Goal: Task Accomplishment & Management: Manage account settings

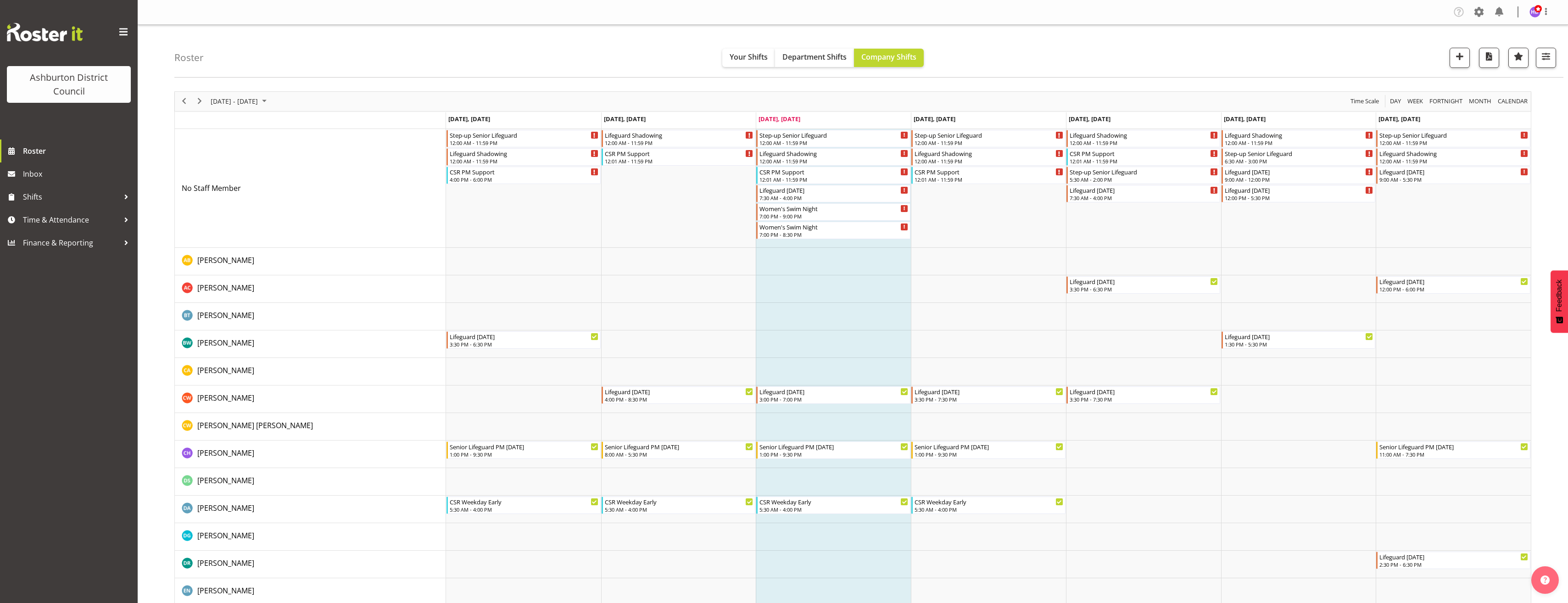
click at [259, 105] on span "[DATE] - [DATE]" at bounding box center [234, 101] width 50 height 12
click at [310, 122] on span "next month" at bounding box center [307, 124] width 16 height 16
click at [223, 202] on span "22" at bounding box center [220, 202] width 14 height 14
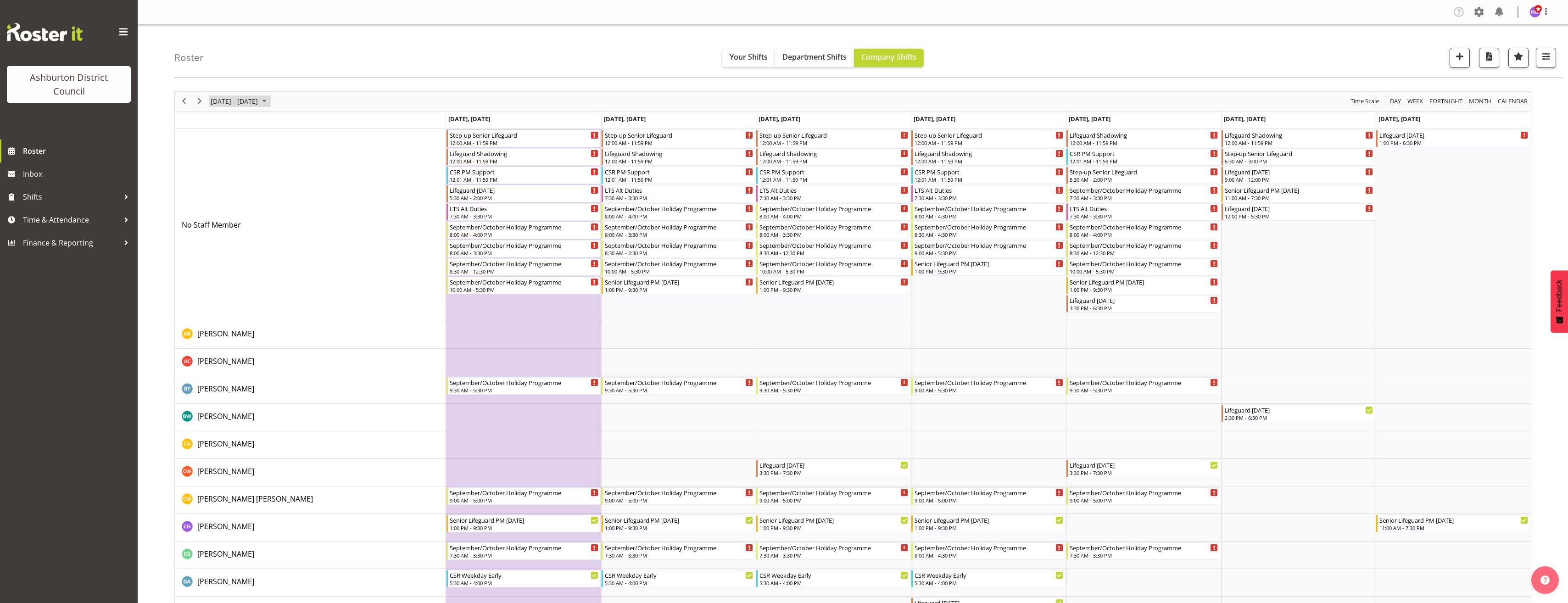
click at [259, 101] on span "[DATE] - [DATE]" at bounding box center [234, 101] width 50 height 12
click at [220, 219] on span "29" at bounding box center [220, 218] width 14 height 14
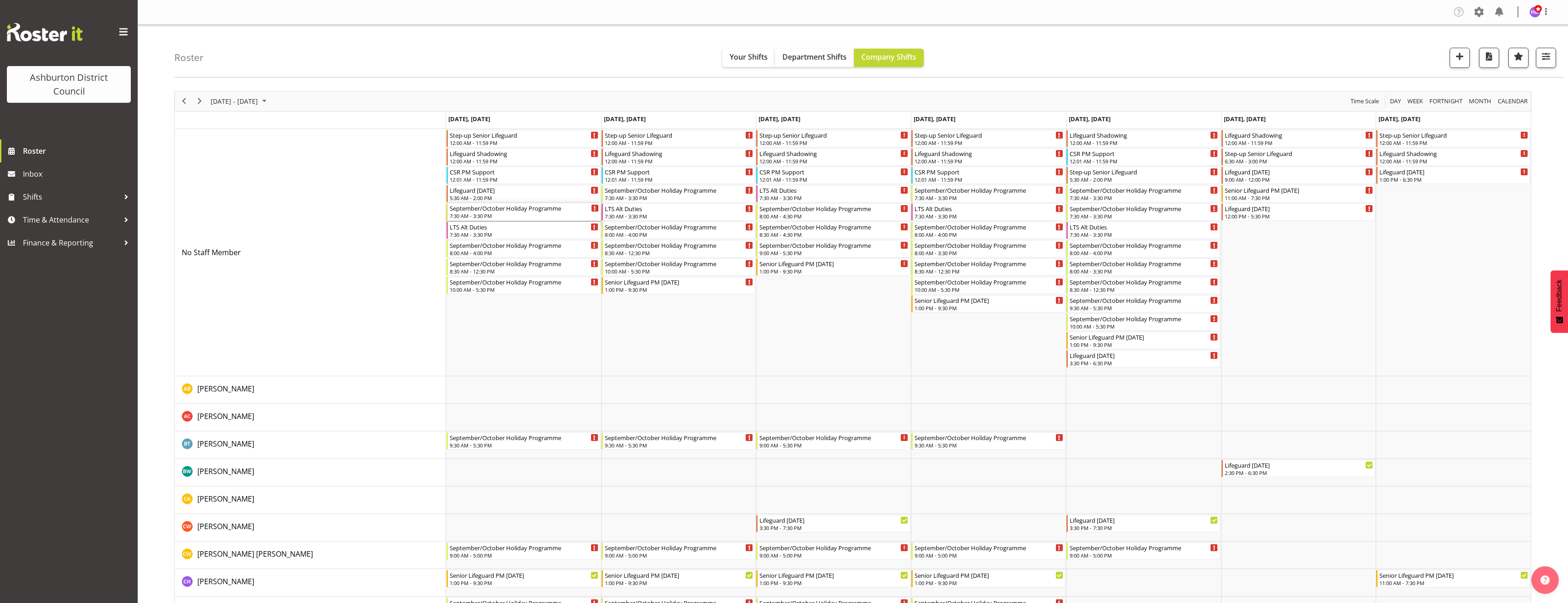
click at [524, 211] on div "September/October Holiday Programme" at bounding box center [524, 208] width 150 height 9
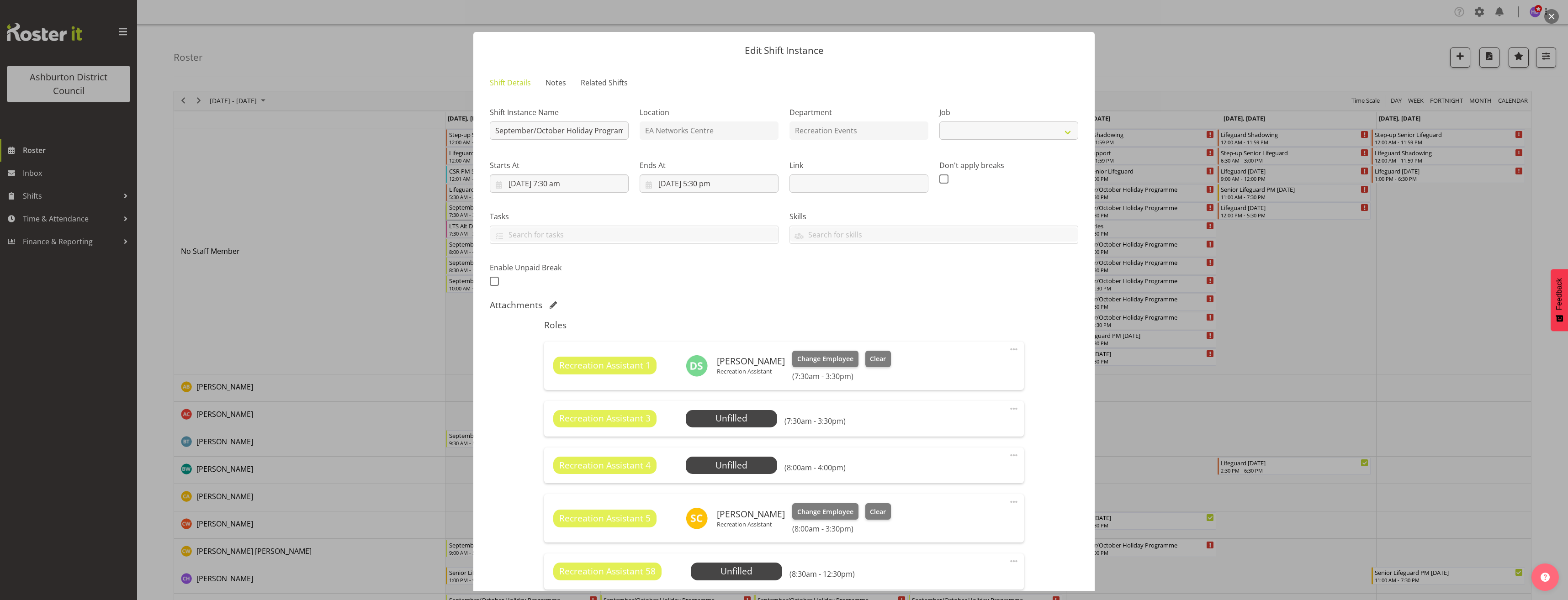
select select "4046"
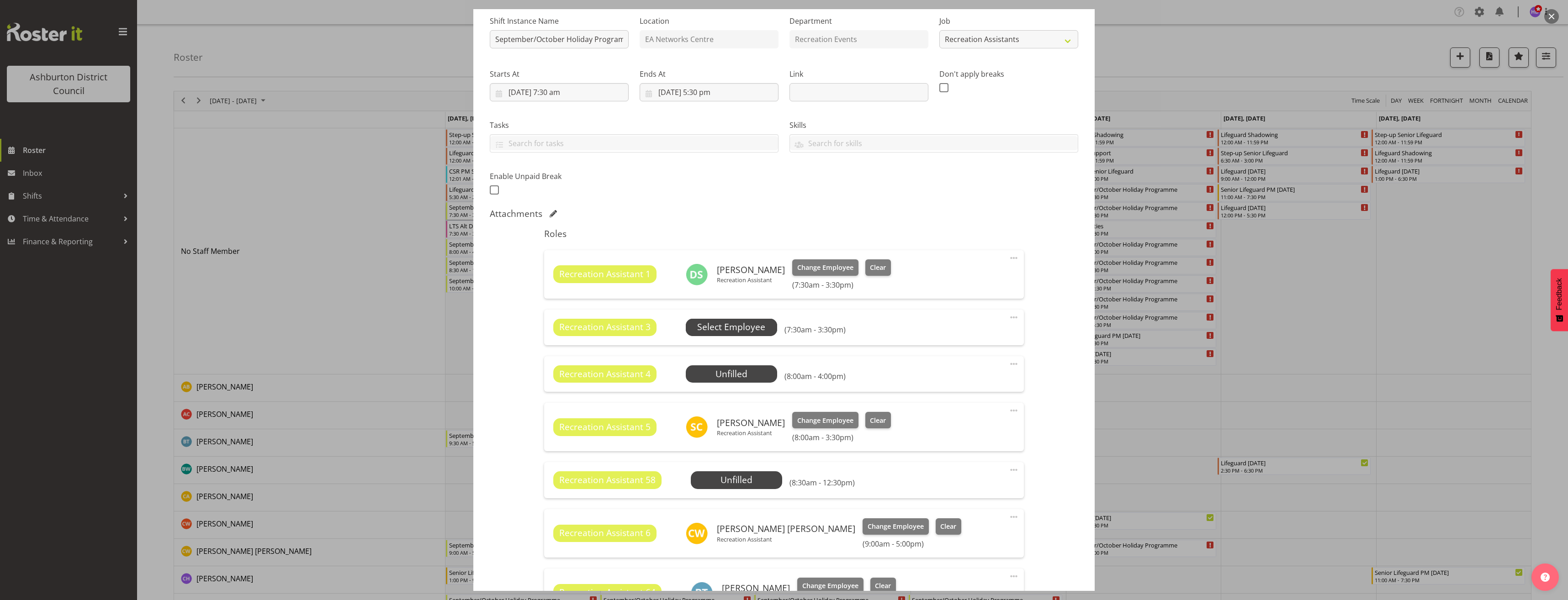
click at [731, 323] on span "Select Employee" at bounding box center [731, 327] width 68 height 13
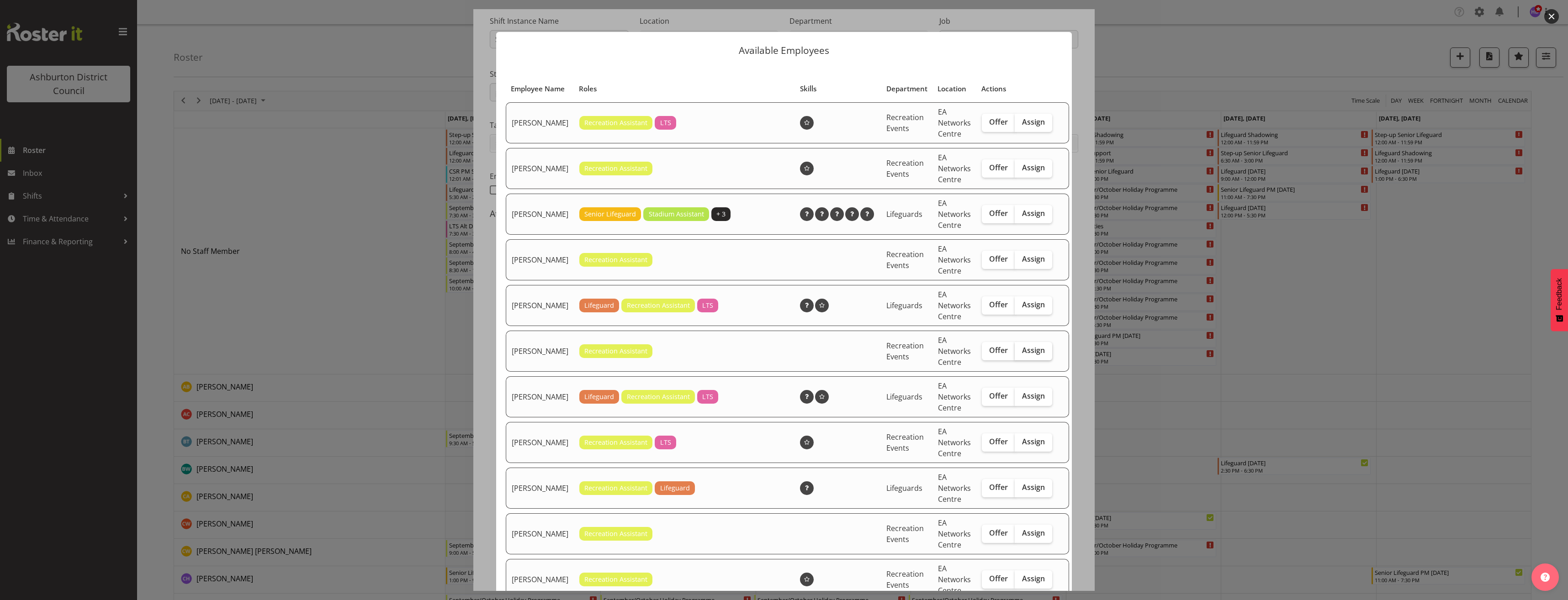
click at [1033, 361] on label "Assign" at bounding box center [1033, 352] width 38 height 18
click at [1021, 353] on input "Assign" at bounding box center [1017, 351] width 6 height 6
checkbox input "true"
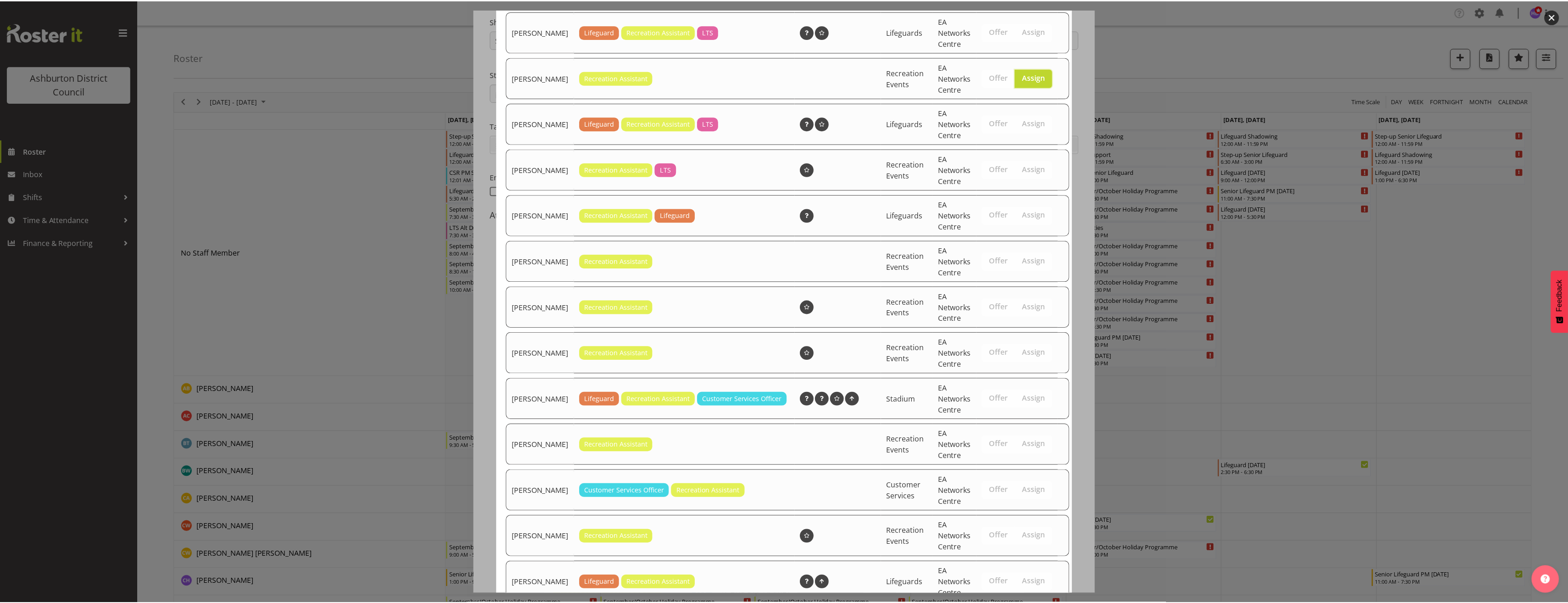
scroll to position [352, 0]
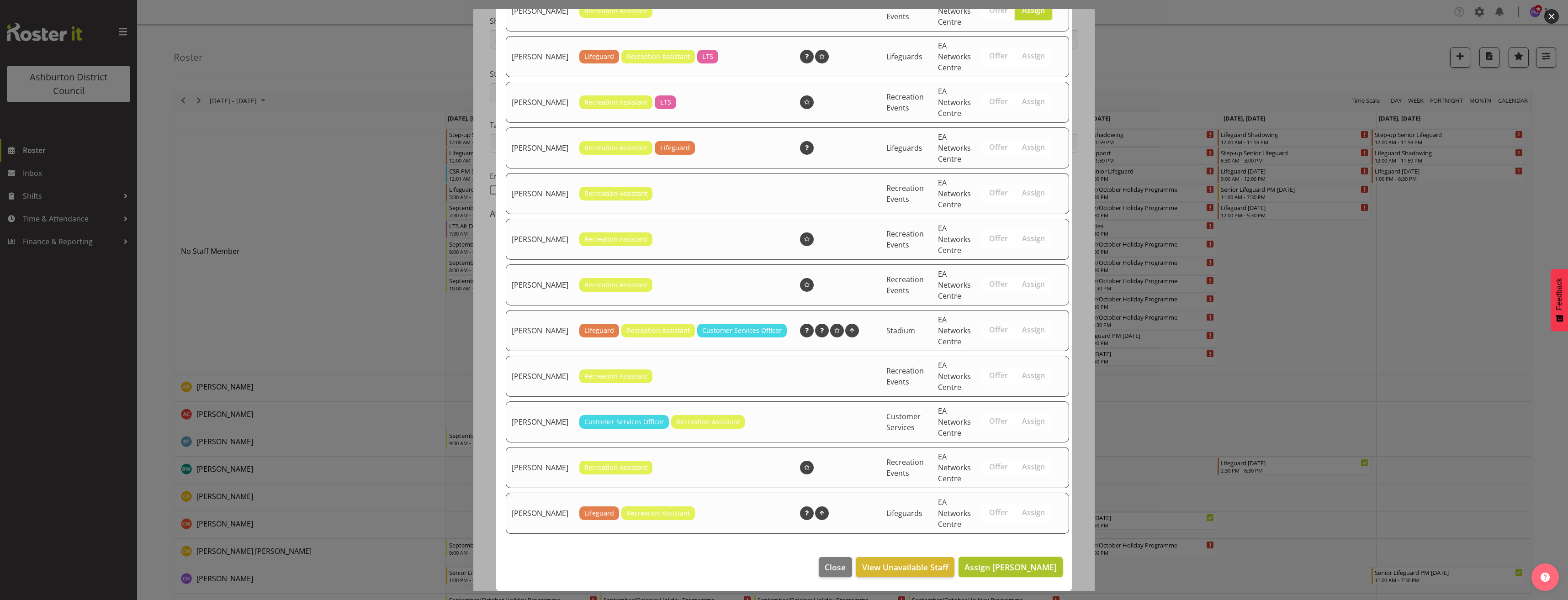
click at [1029, 569] on span "Assign [PERSON_NAME]" at bounding box center [1010, 568] width 92 height 11
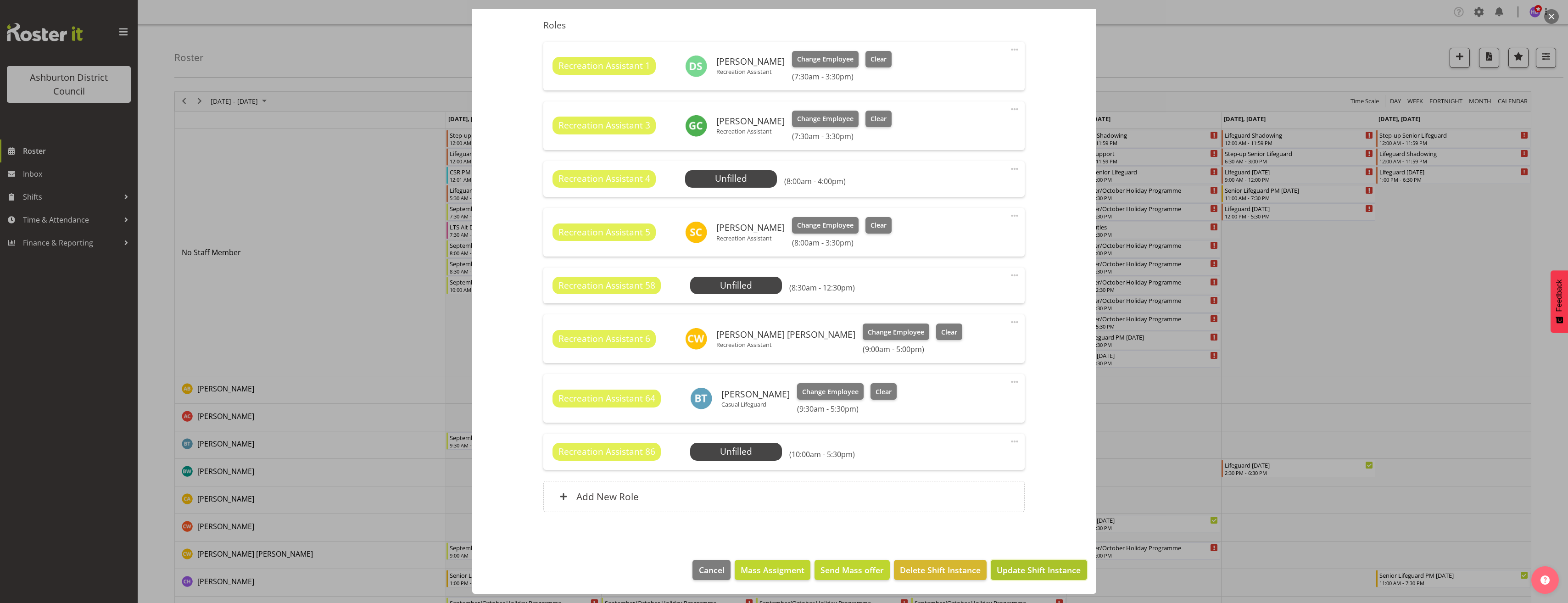
click at [1035, 573] on span "Update Shift Instance" at bounding box center [1038, 570] width 84 height 12
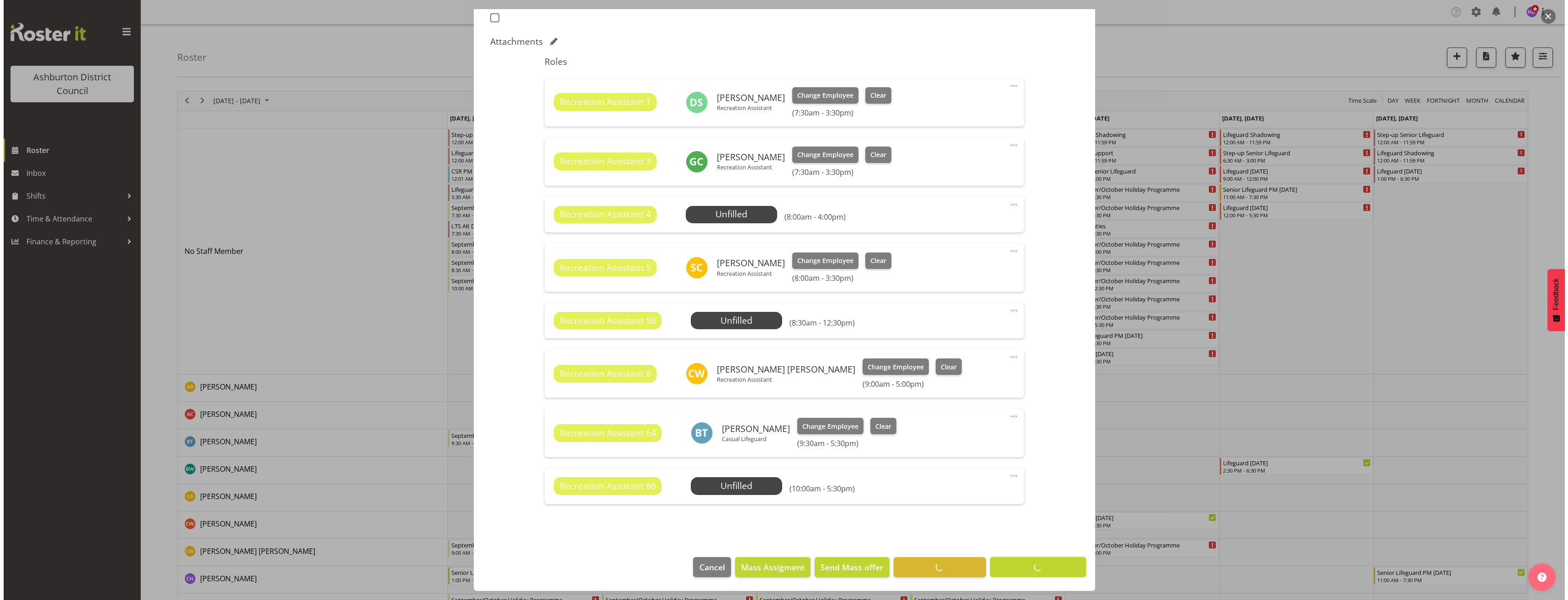
scroll to position [264, 0]
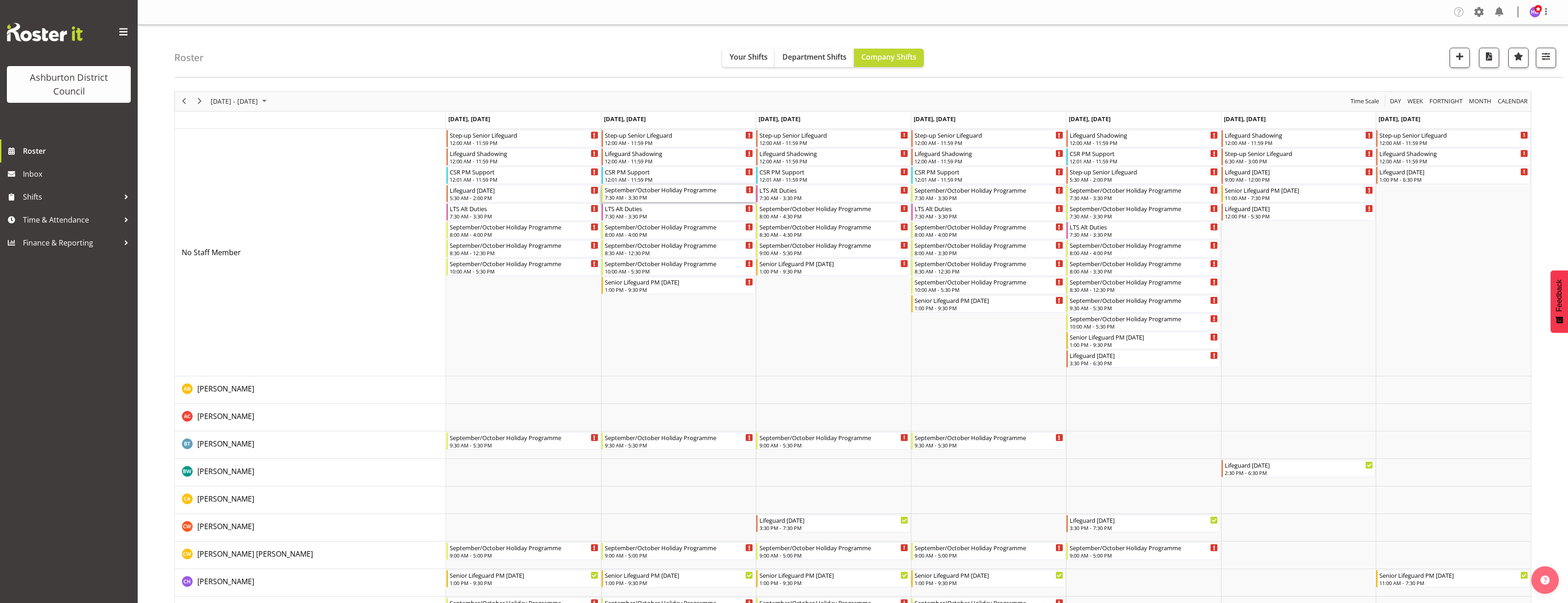
click at [682, 196] on div "7:30 AM - 3:30 PM" at bounding box center [679, 197] width 150 height 7
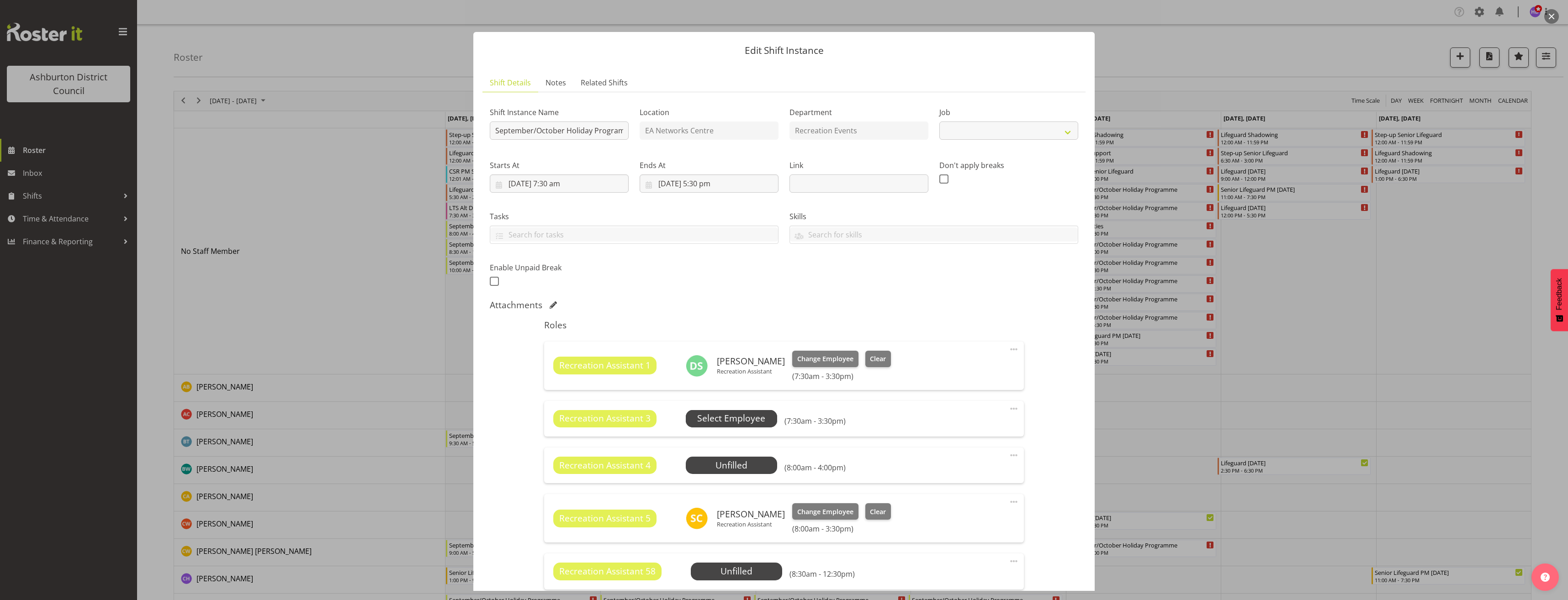
select select "4046"
click at [739, 422] on span "Select Employee" at bounding box center [731, 418] width 68 height 13
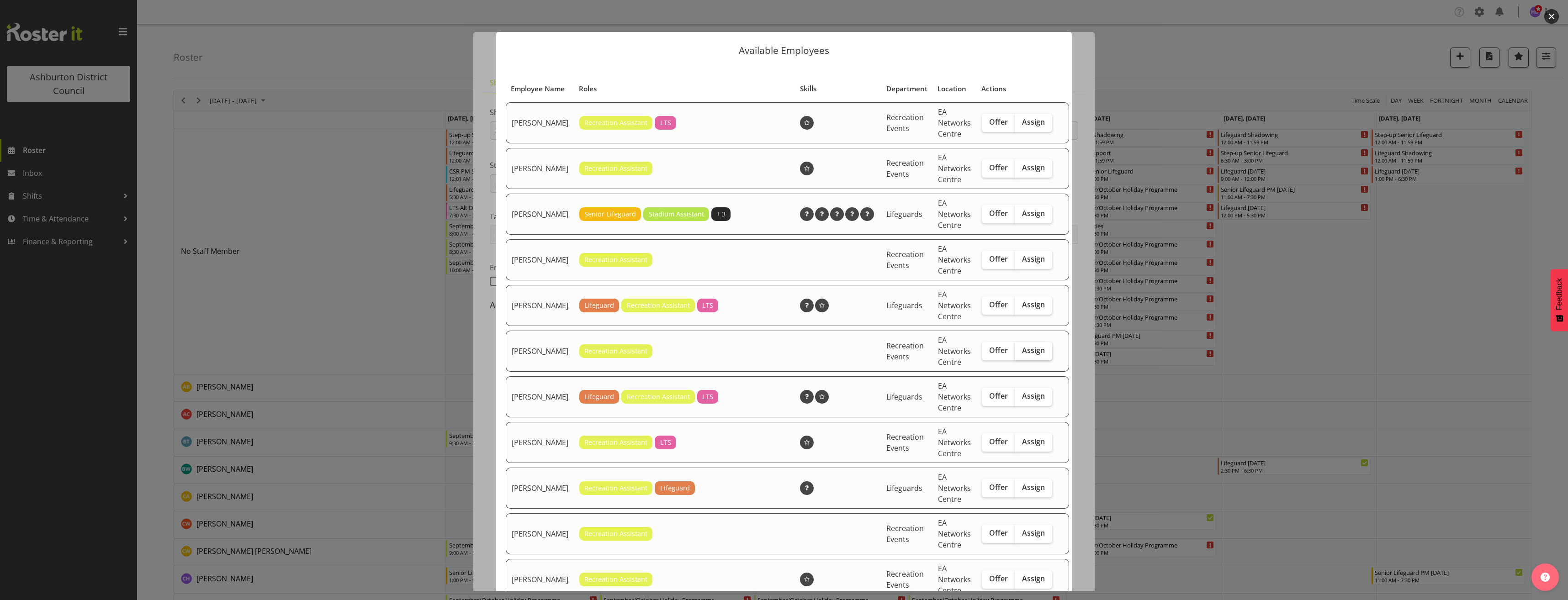
click at [1022, 355] on span "Assign" at bounding box center [1032, 351] width 22 height 9
click at [1015, 353] on input "Assign" at bounding box center [1017, 351] width 6 height 6
checkbox input "true"
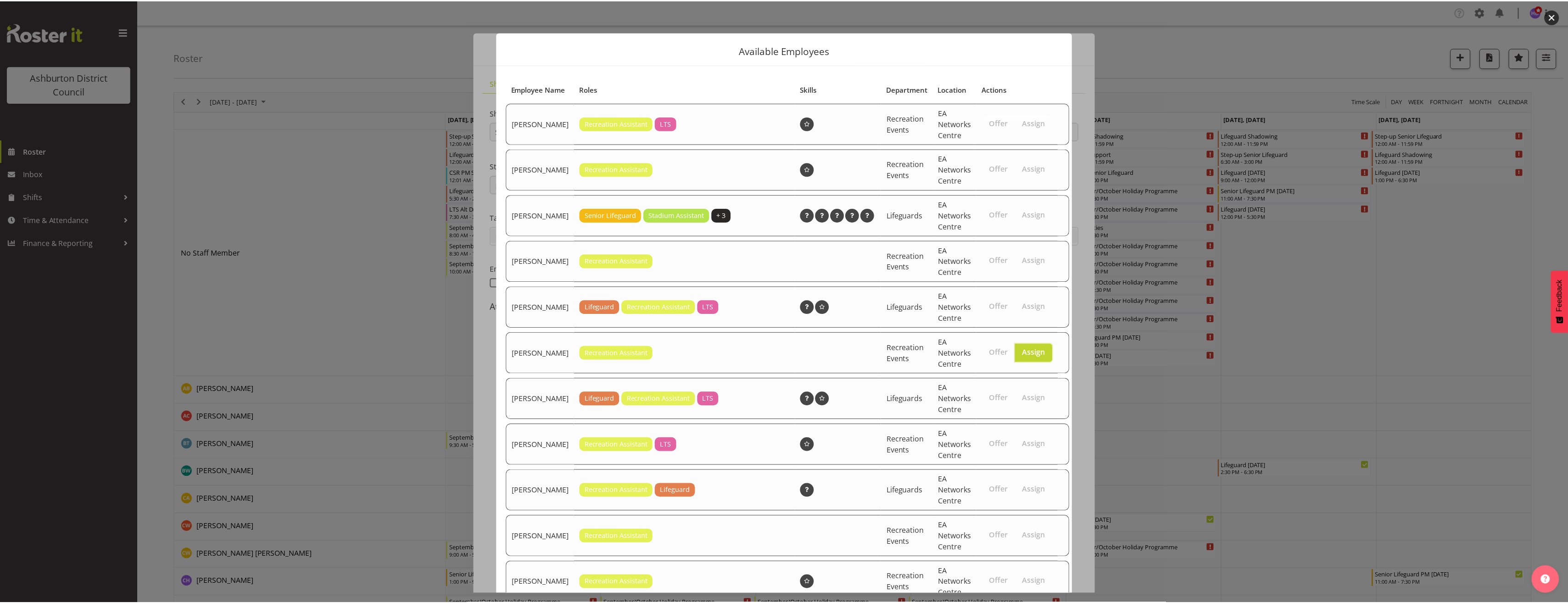
scroll to position [352, 0]
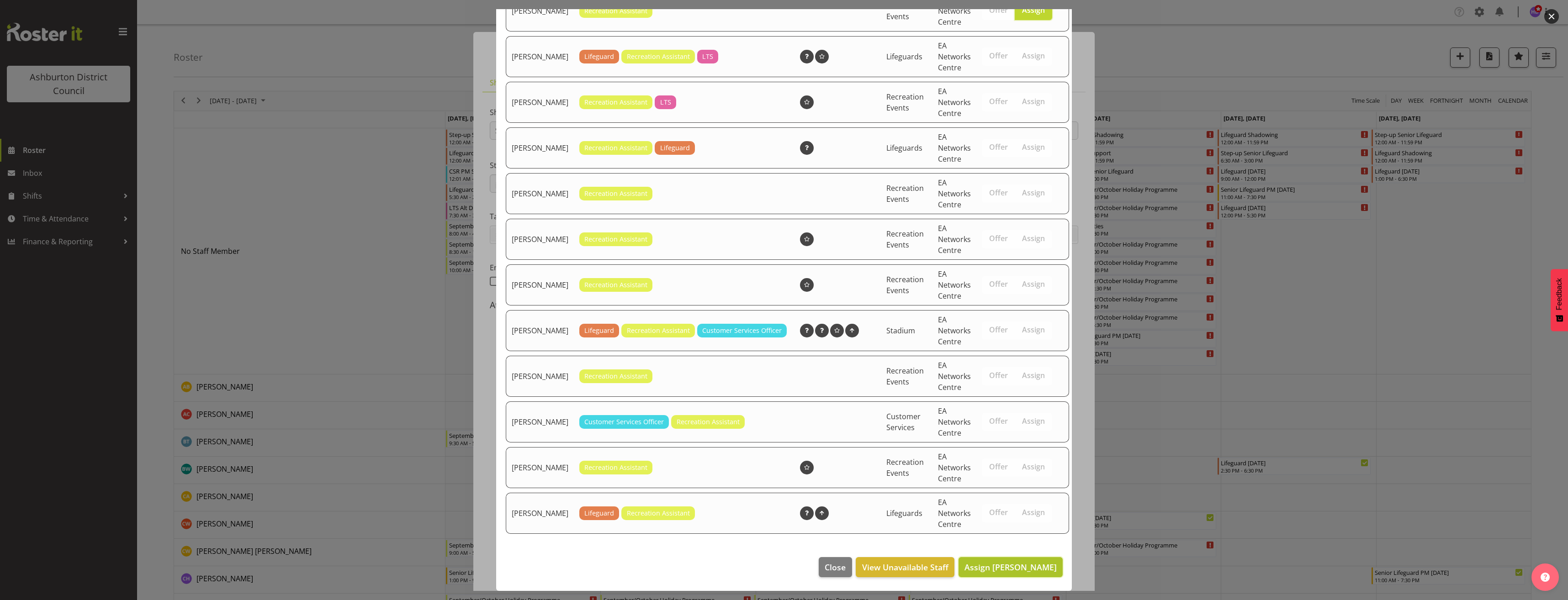
click at [1011, 573] on button "Assign [PERSON_NAME]" at bounding box center [1011, 567] width 104 height 20
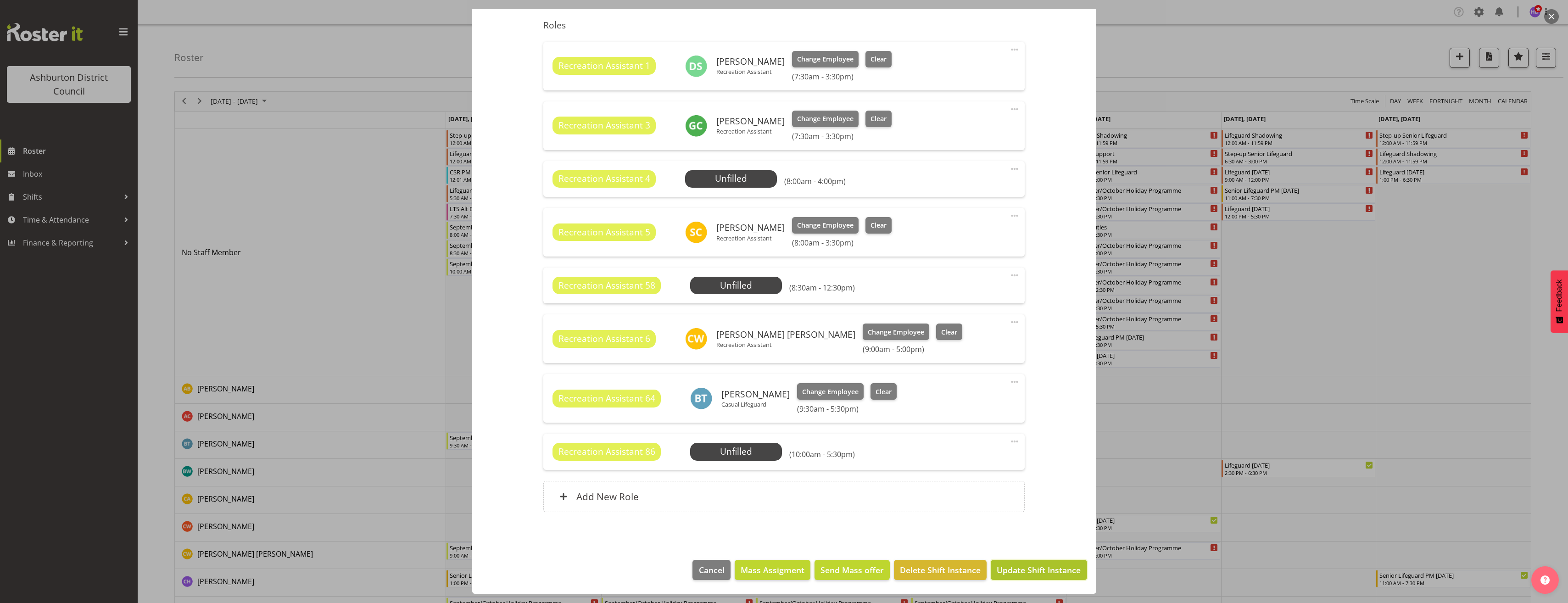
click at [1047, 573] on span "Update Shift Instance" at bounding box center [1038, 570] width 84 height 12
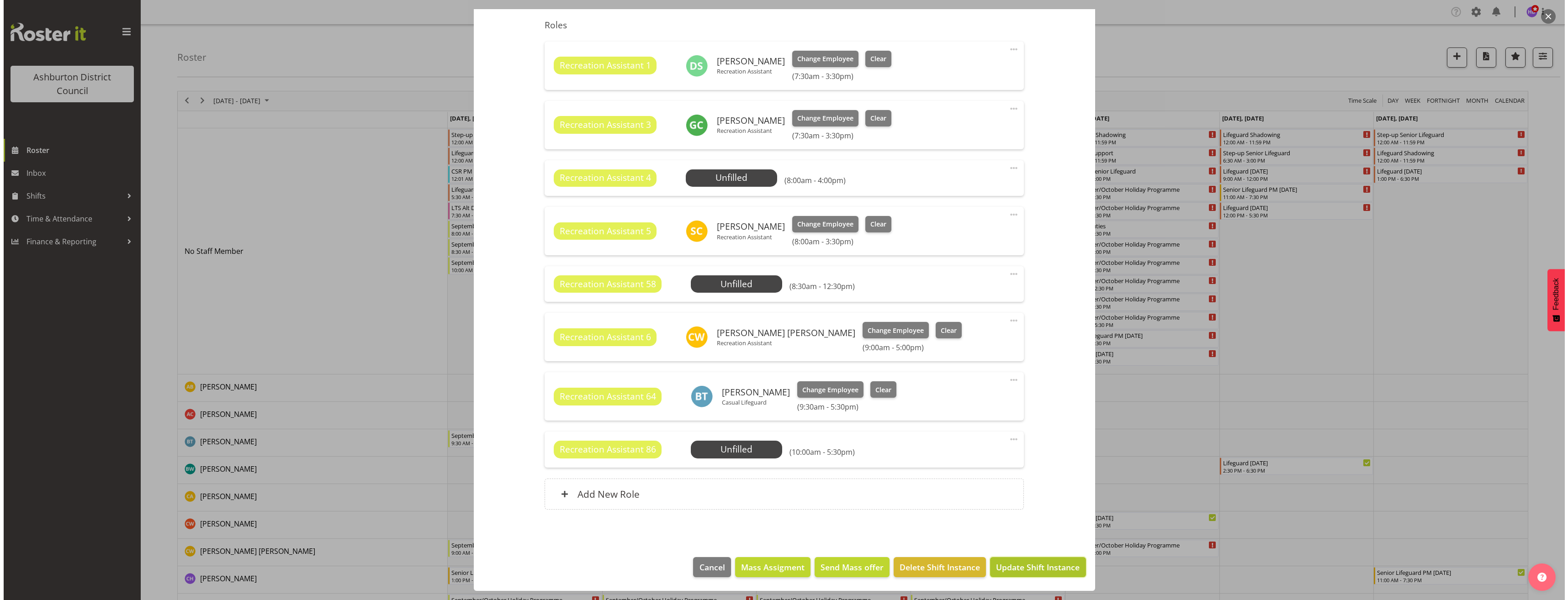
scroll to position [264, 0]
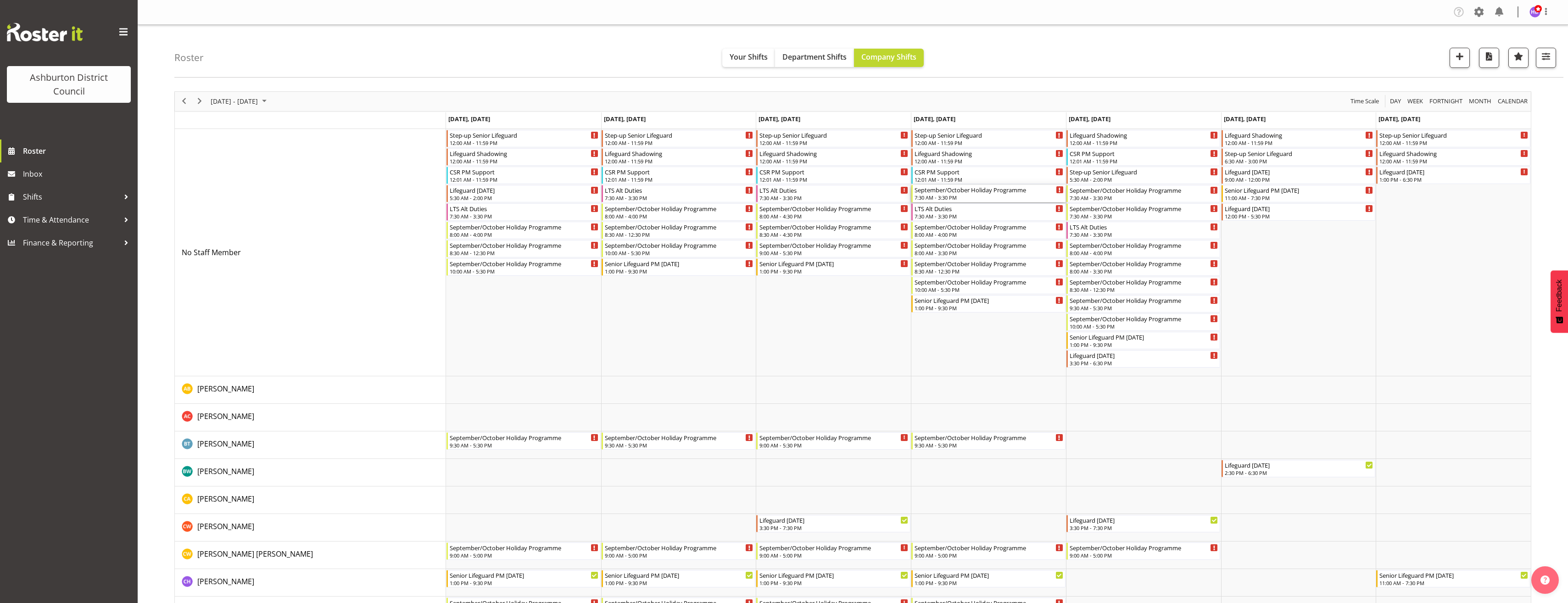
click at [954, 192] on div "September/October Holiday Programme" at bounding box center [989, 189] width 150 height 9
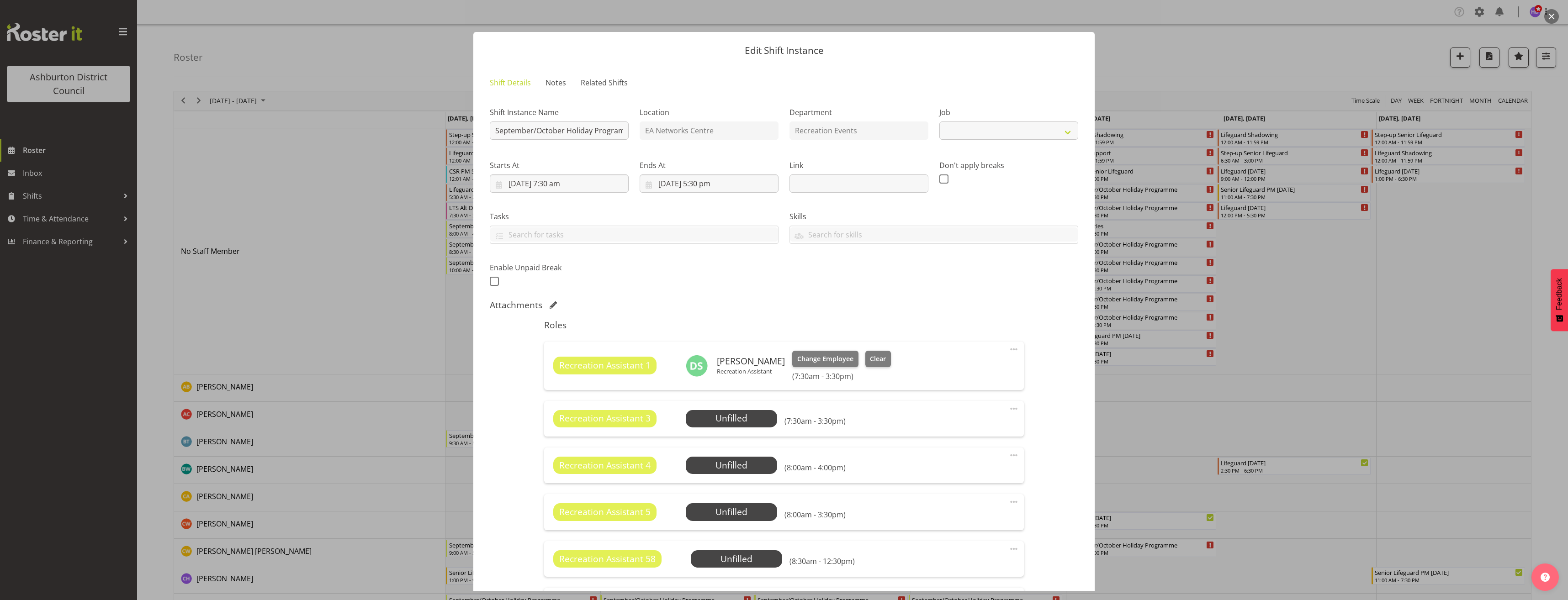
select select "4046"
click at [747, 421] on span "Select Employee" at bounding box center [731, 418] width 68 height 13
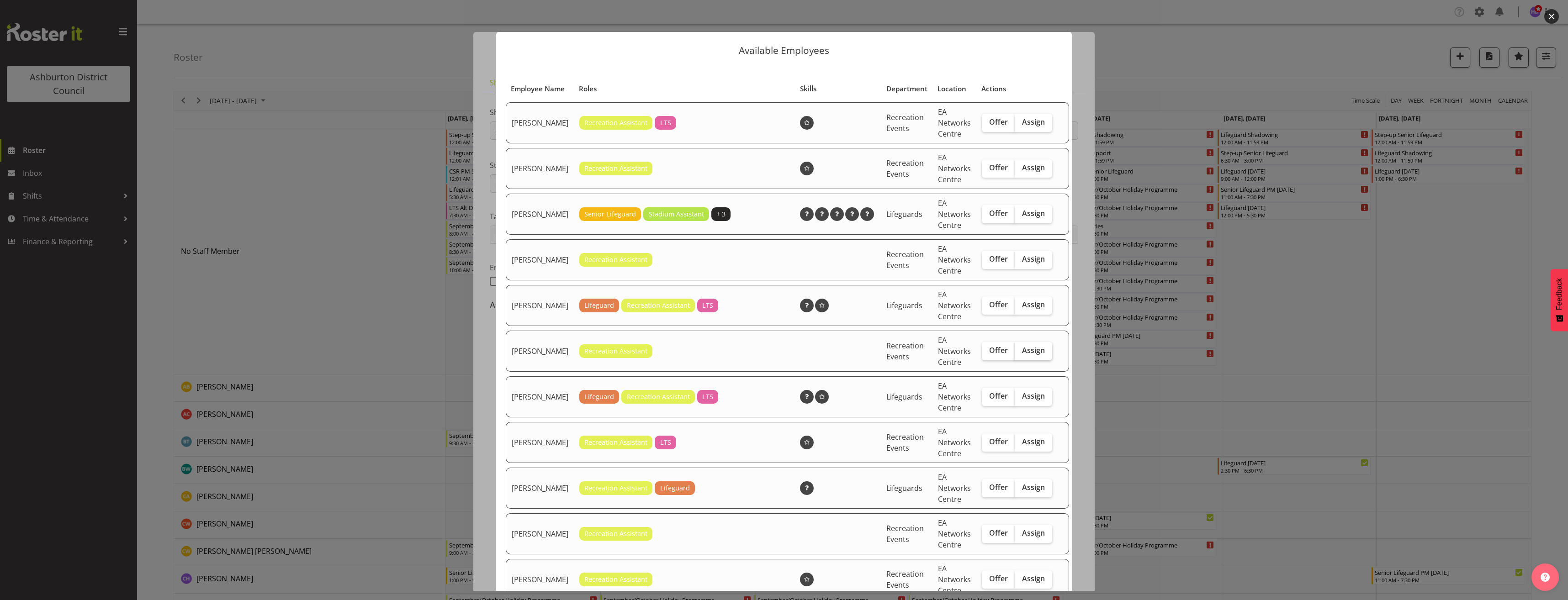
click at [1022, 355] on span "Assign" at bounding box center [1032, 351] width 22 height 9
click at [1018, 353] on input "Assign" at bounding box center [1017, 351] width 6 height 6
checkbox input "true"
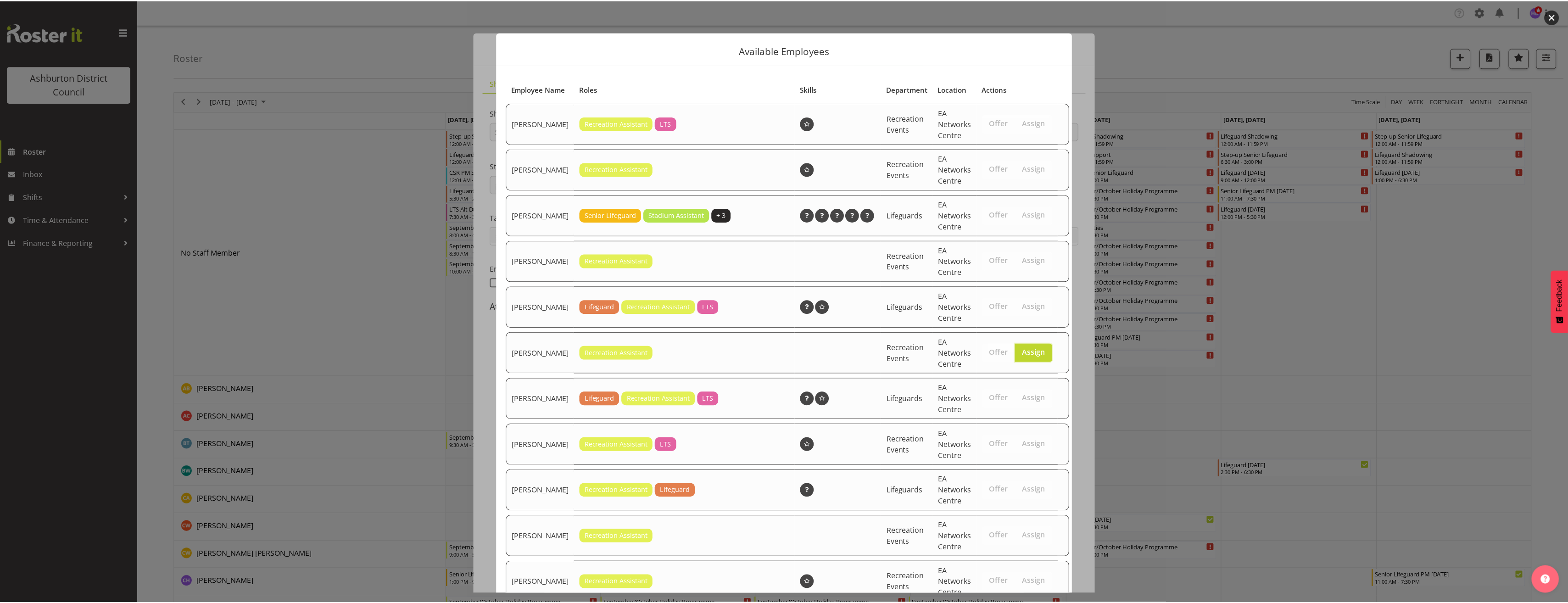
scroll to position [398, 0]
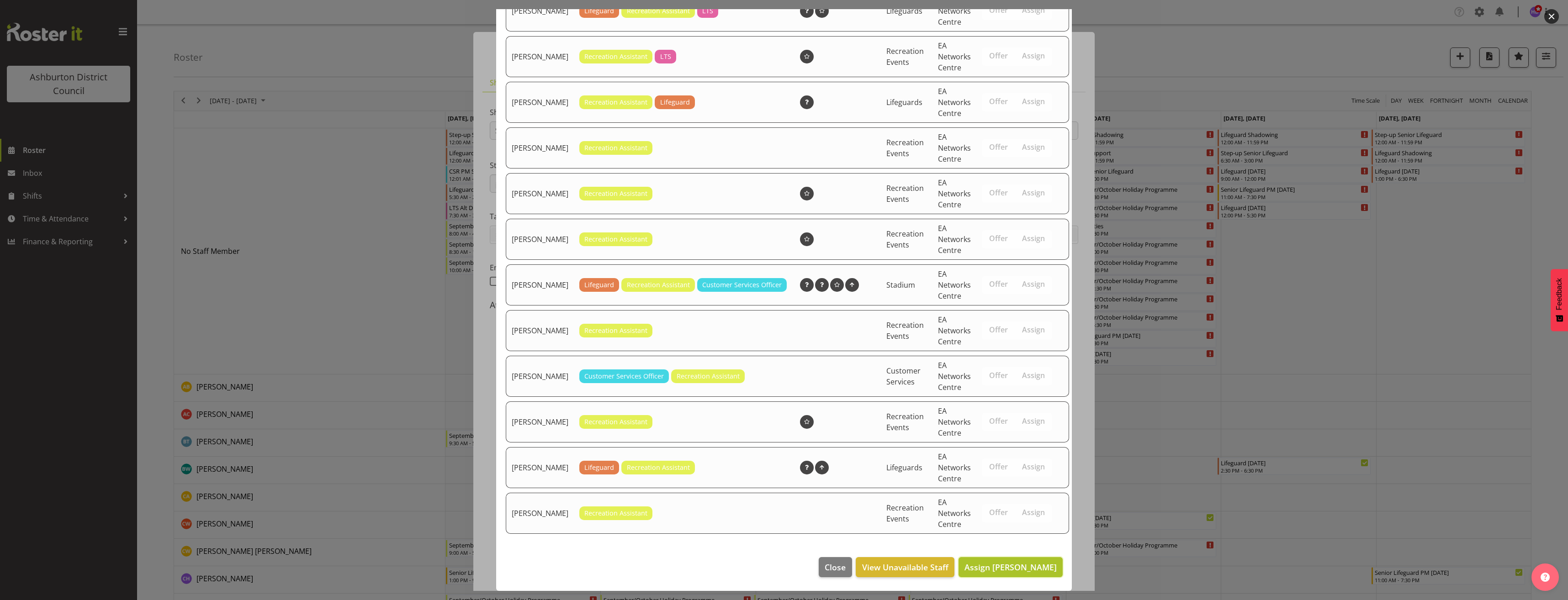
click at [975, 562] on span "Assign [PERSON_NAME]" at bounding box center [1010, 568] width 92 height 11
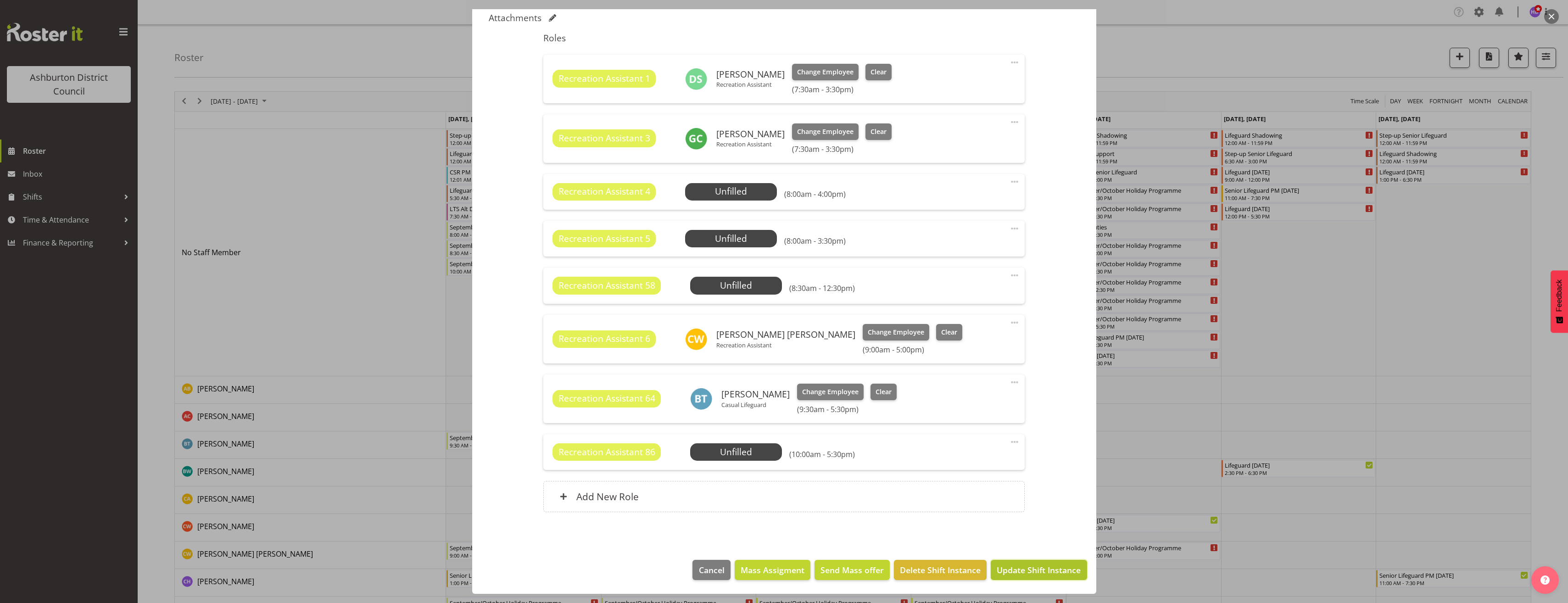
click at [1036, 569] on span "Update Shift Instance" at bounding box center [1038, 570] width 84 height 12
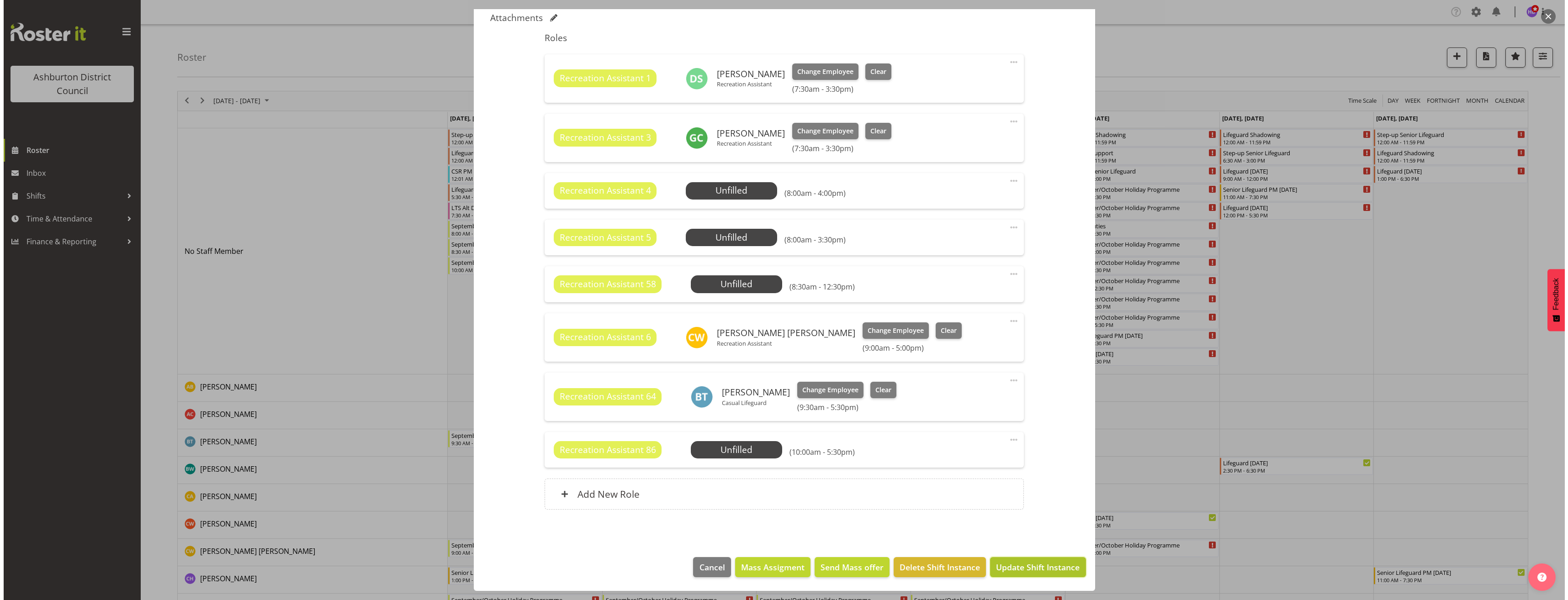
scroll to position [251, 0]
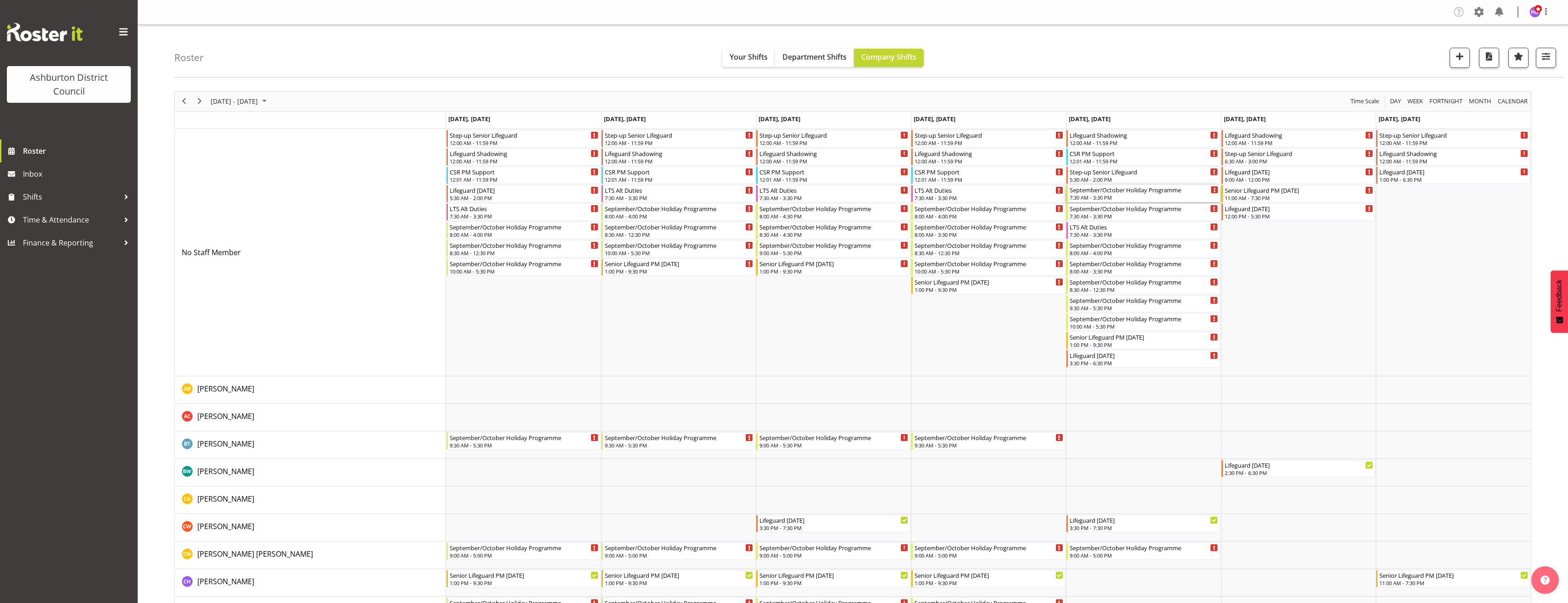
click at [1123, 196] on div "7:30 AM - 3:30 PM" at bounding box center [1144, 197] width 150 height 7
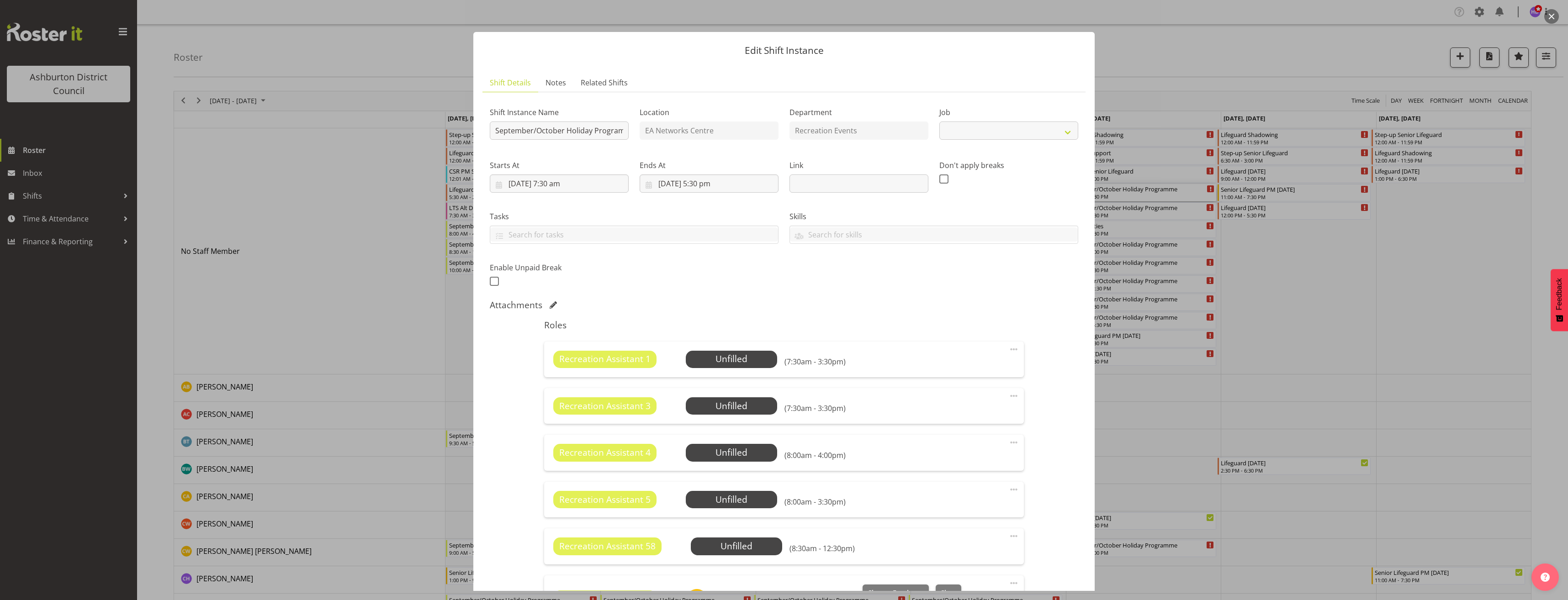
select select "4046"
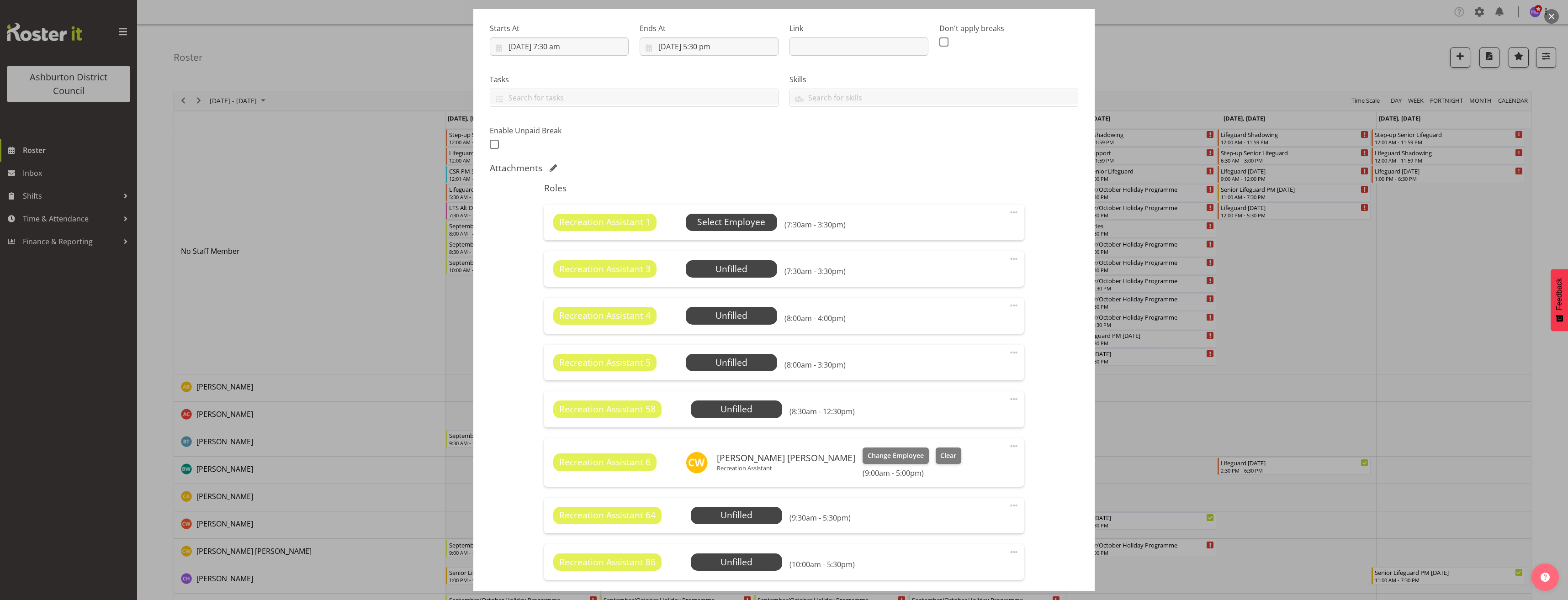
click at [738, 225] on span "Select Employee" at bounding box center [731, 222] width 68 height 13
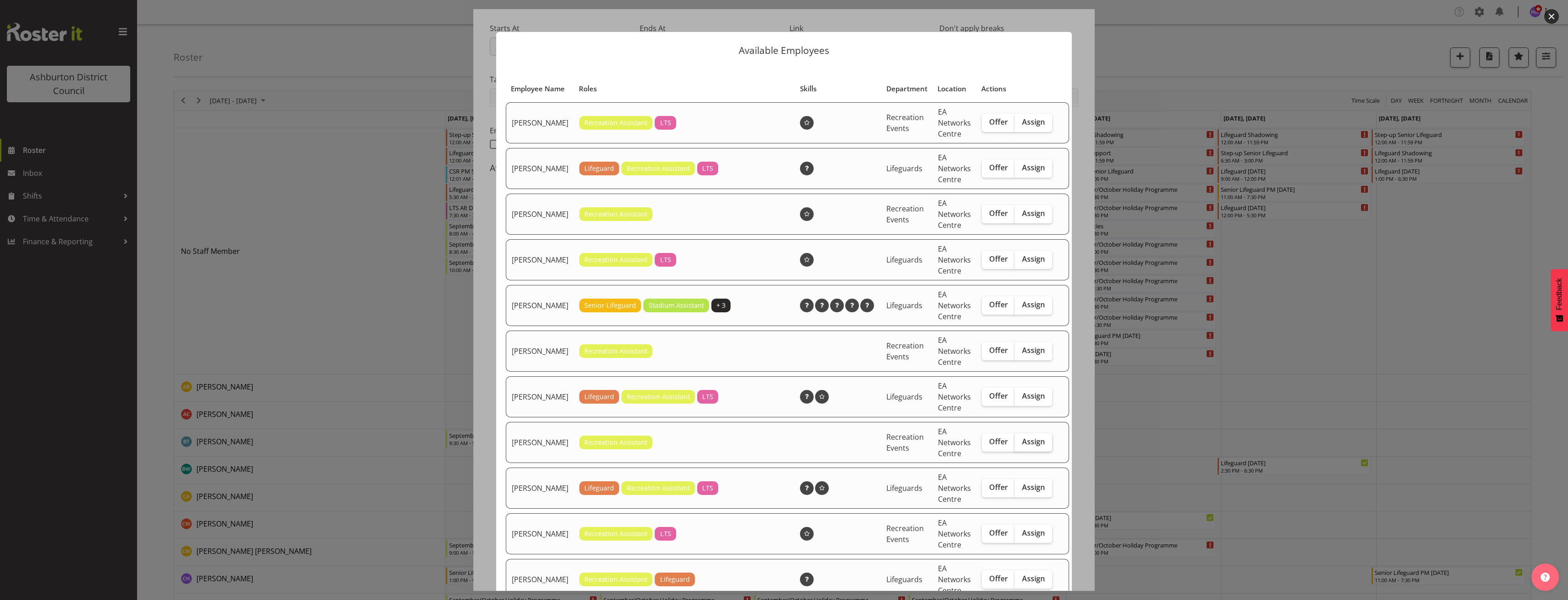
click at [1026, 447] on span "Assign" at bounding box center [1032, 441] width 22 height 9
click at [1021, 445] on input "Assign" at bounding box center [1017, 441] width 6 height 6
checkbox input "true"
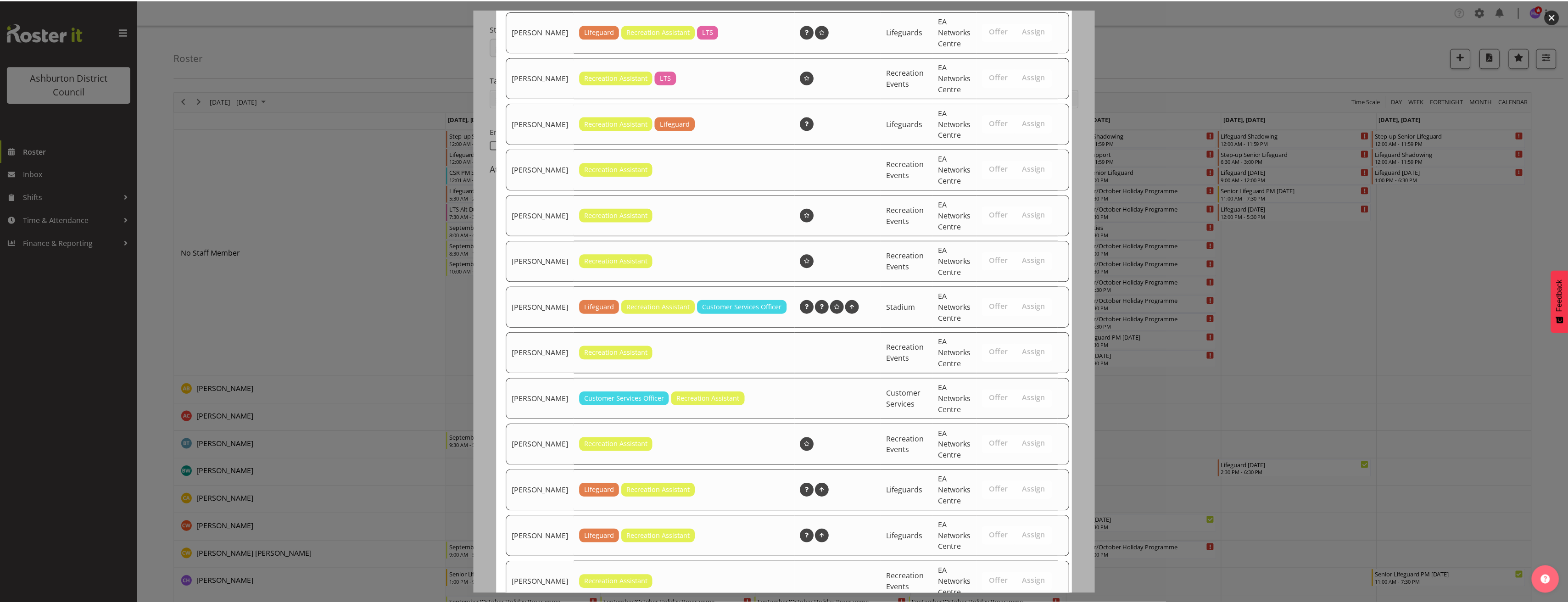
scroll to position [536, 0]
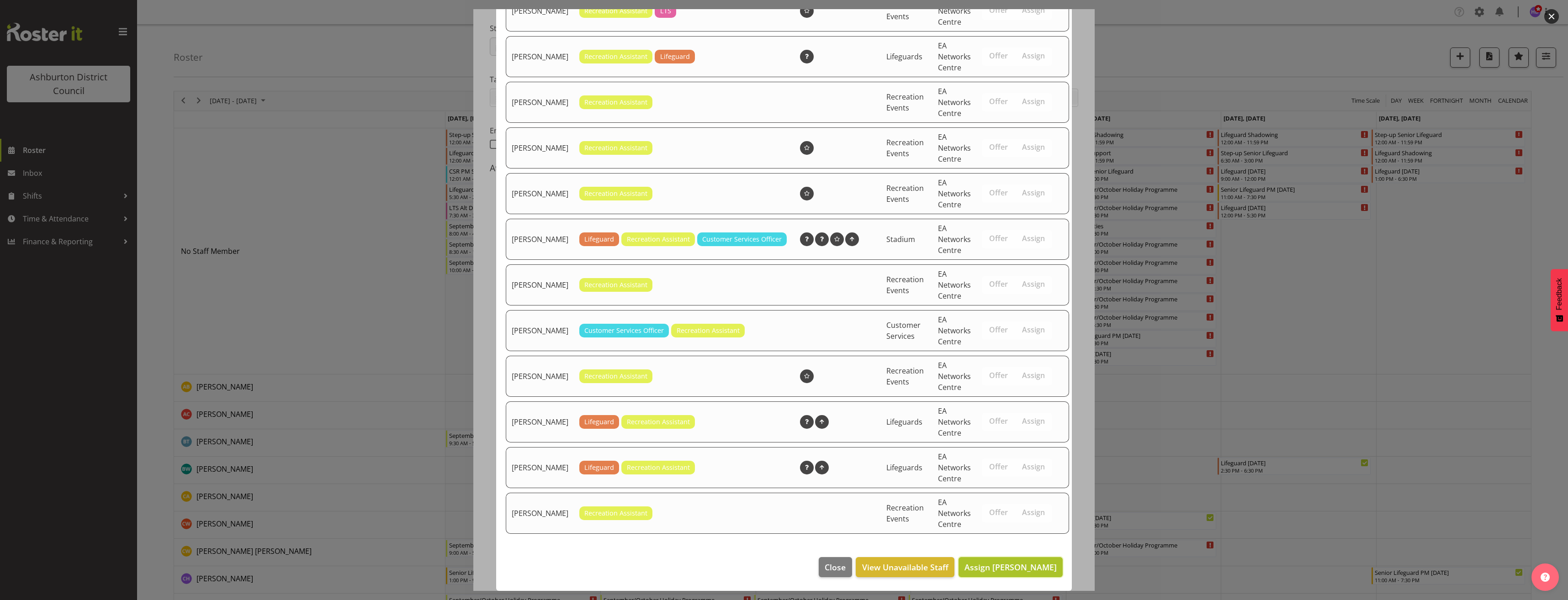
click at [1024, 563] on span "Assign [PERSON_NAME]" at bounding box center [1010, 568] width 92 height 11
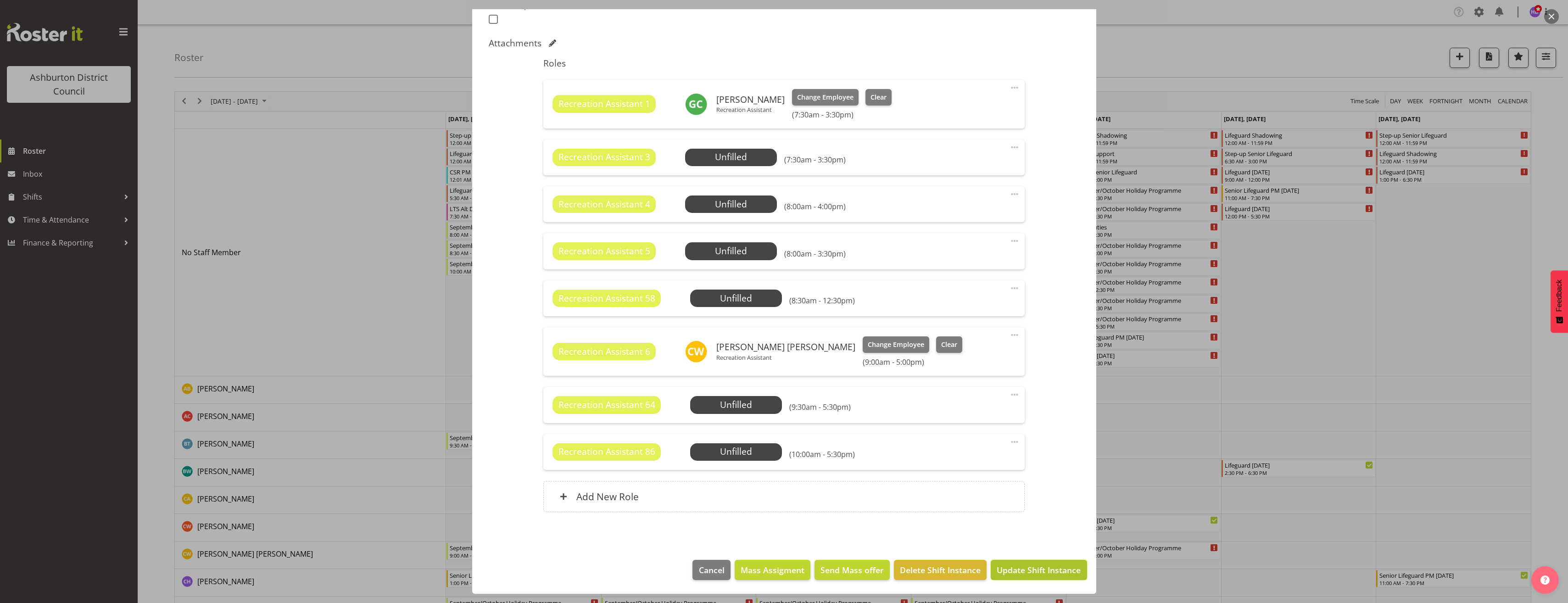
click at [1029, 568] on span "Update Shift Instance" at bounding box center [1038, 570] width 84 height 12
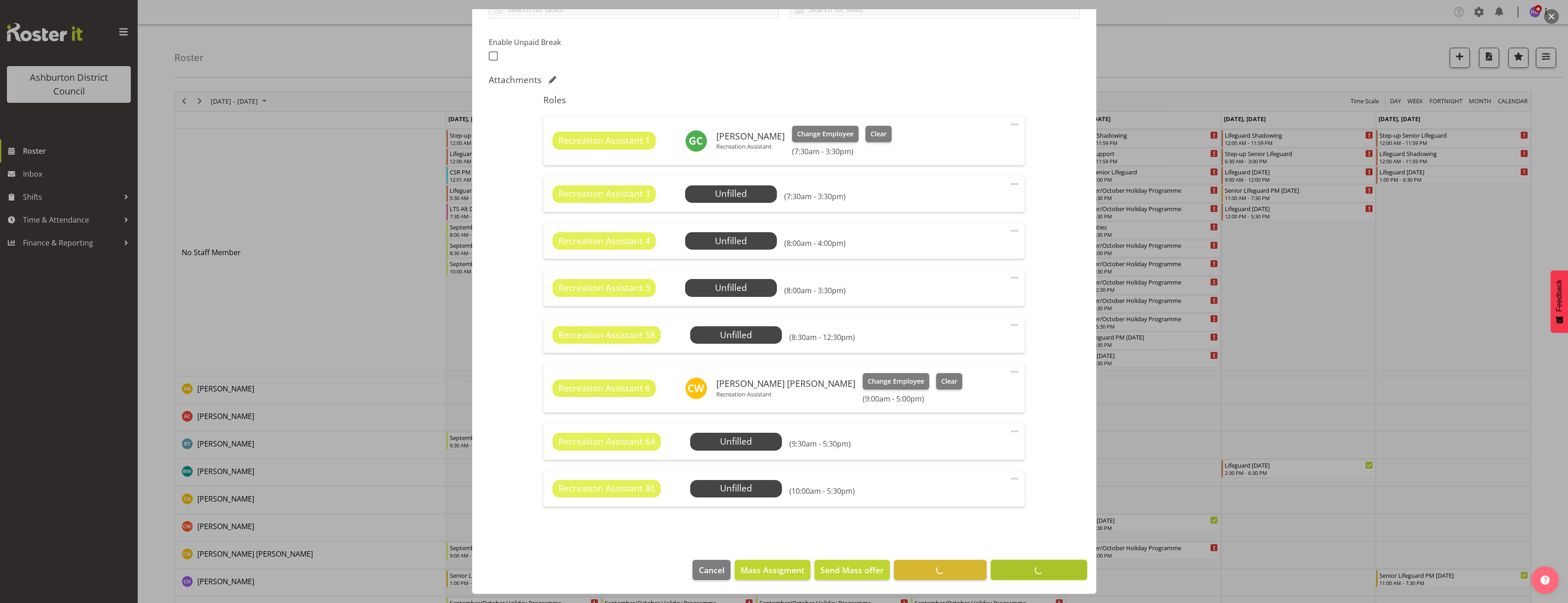
scroll to position [227, 0]
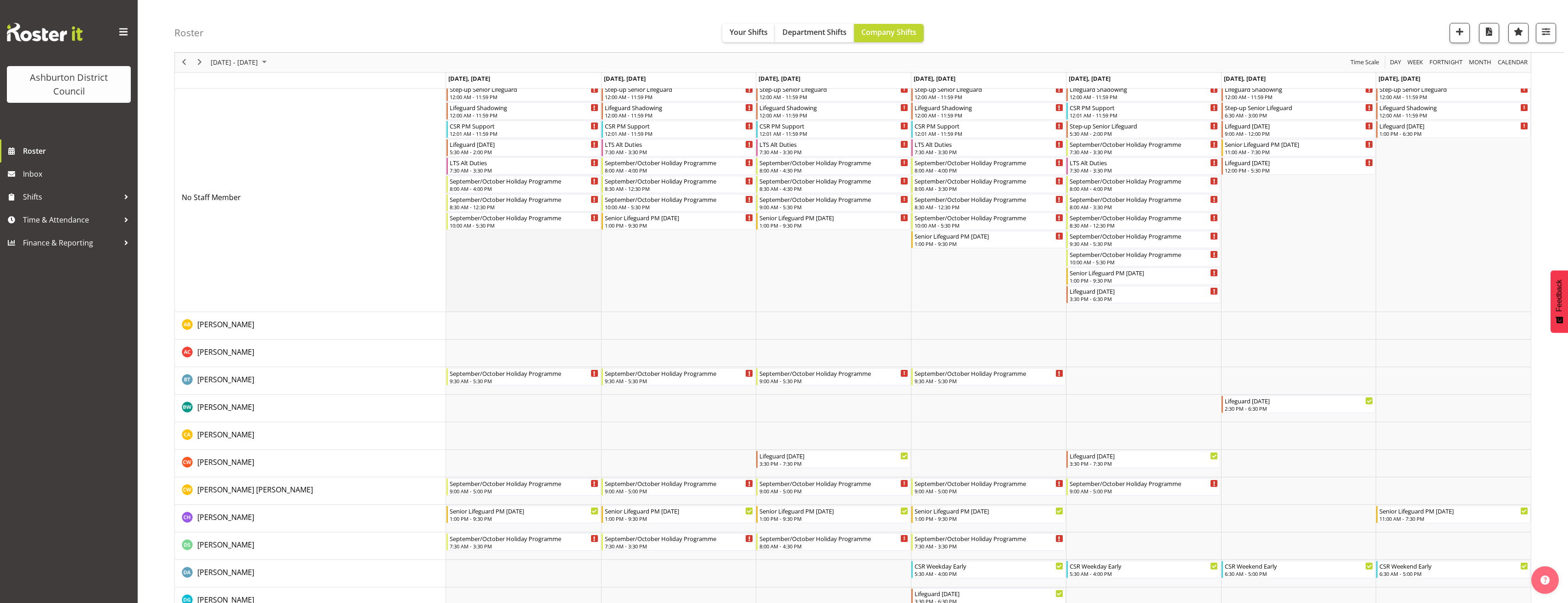
scroll to position [0, 0]
